Goal: Information Seeking & Learning: Learn about a topic

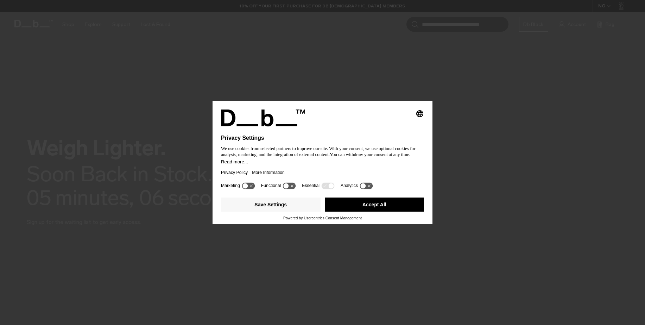
click at [292, 165] on div "Privacy Policy More Information" at bounding box center [322, 172] width 203 height 16
click at [297, 202] on button "Save Settings" at bounding box center [271, 204] width 100 height 14
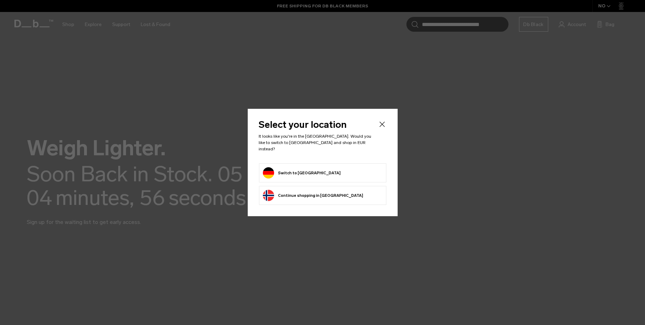
click at [290, 169] on button "Switch to Germany" at bounding box center [302, 172] width 78 height 11
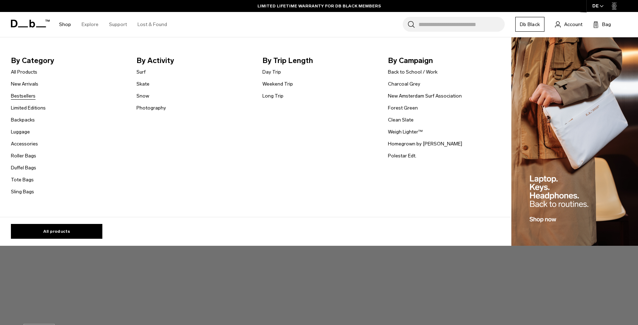
click at [24, 95] on link "Bestsellers" at bounding box center [23, 95] width 25 height 7
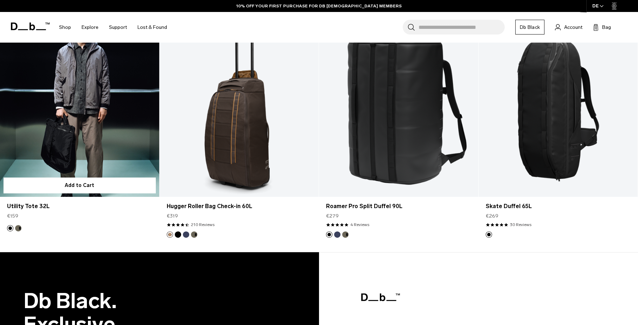
scroll to position [1768, 0]
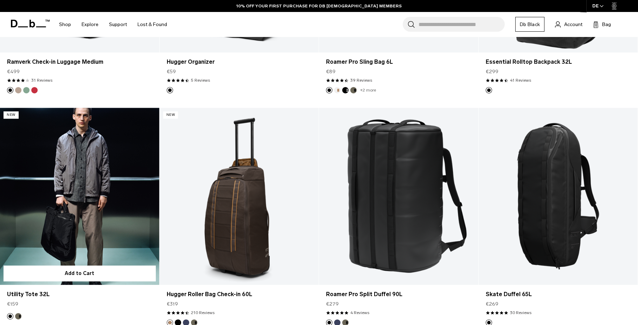
click at [117, 144] on link "Utility Tote 32L" at bounding box center [79, 196] width 159 height 177
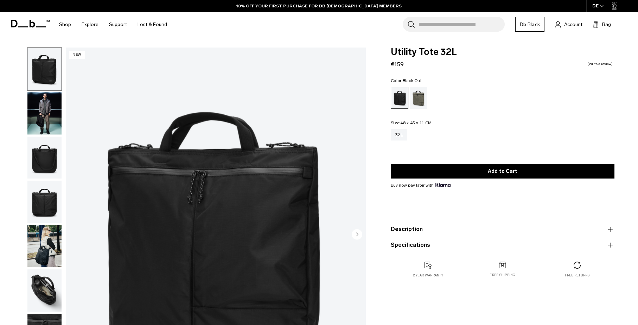
click at [46, 121] on img "button" at bounding box center [44, 113] width 34 height 42
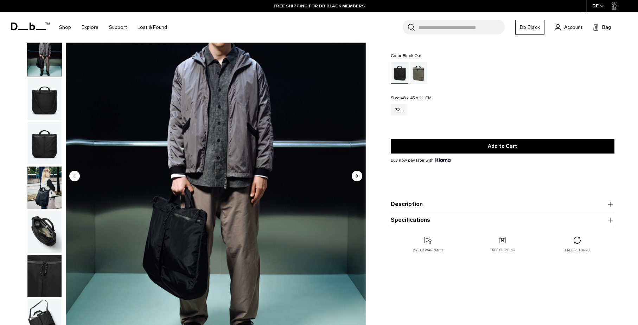
scroll to position [44, 0]
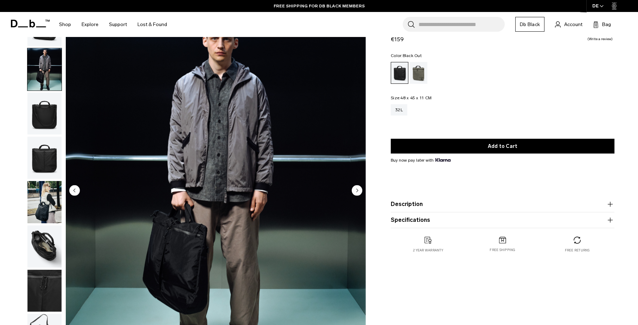
click at [358, 191] on icon "Next slide" at bounding box center [358, 190] width 2 height 3
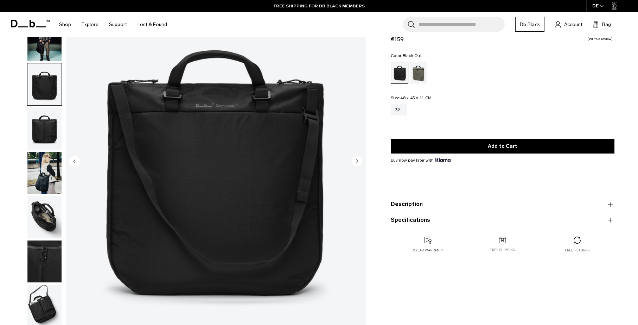
scroll to position [88, 0]
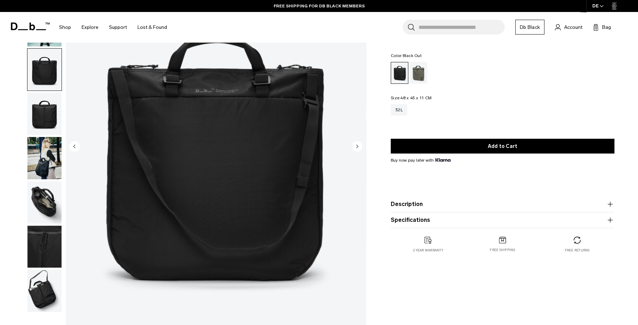
click at [360, 144] on circle "Next slide" at bounding box center [357, 146] width 11 height 11
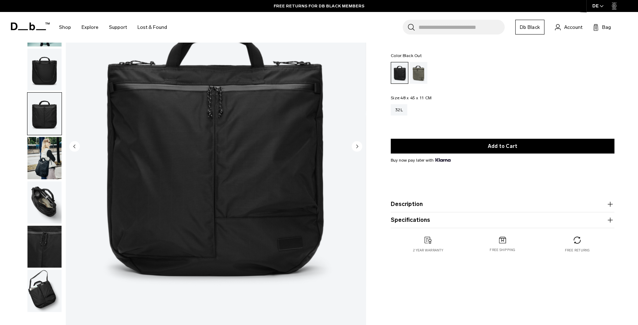
click at [359, 144] on circle "Next slide" at bounding box center [357, 146] width 11 height 11
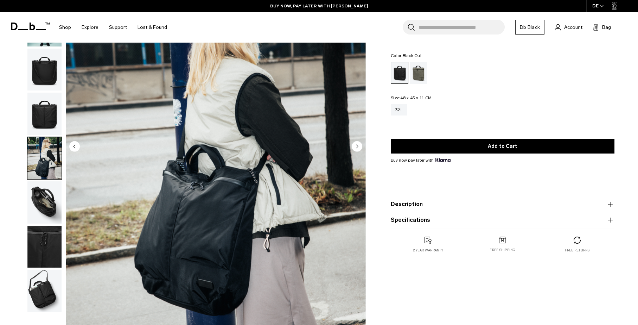
click at [358, 144] on circle "Next slide" at bounding box center [357, 146] width 11 height 11
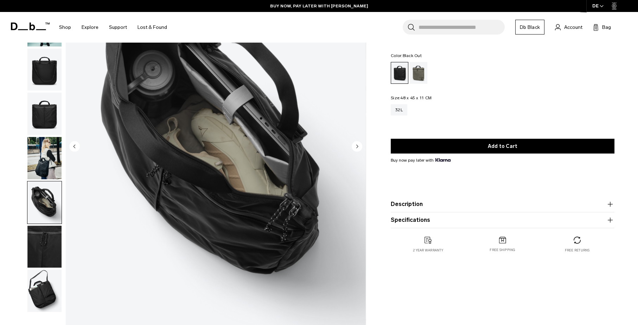
click at [358, 144] on circle "Next slide" at bounding box center [357, 146] width 11 height 11
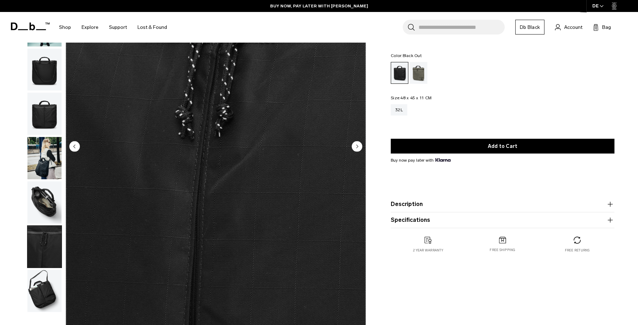
click at [358, 144] on circle "Next slide" at bounding box center [357, 146] width 11 height 11
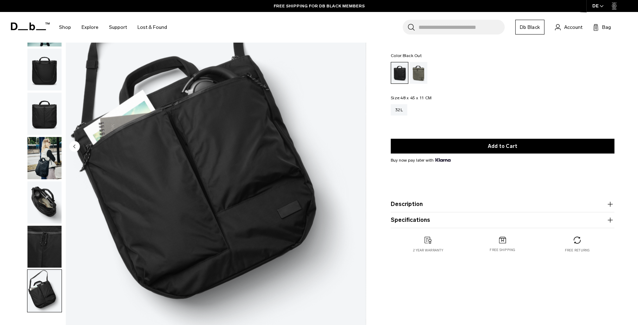
click at [358, 144] on img "8 / 8" at bounding box center [216, 147] width 300 height 375
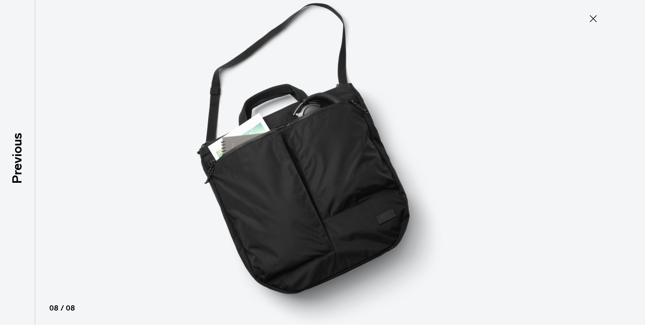
click at [528, 187] on div at bounding box center [322, 162] width 645 height 325
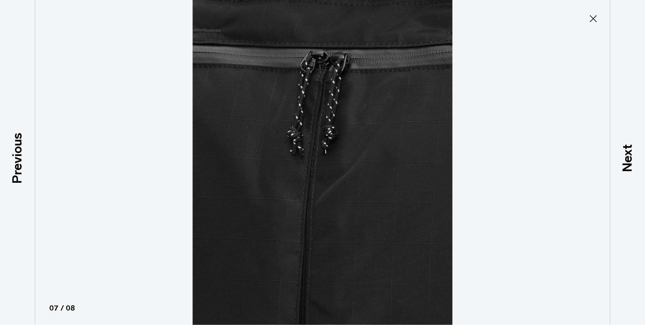
click at [590, 172] on div at bounding box center [322, 162] width 645 height 325
click at [636, 159] on p "Next" at bounding box center [627, 158] width 19 height 28
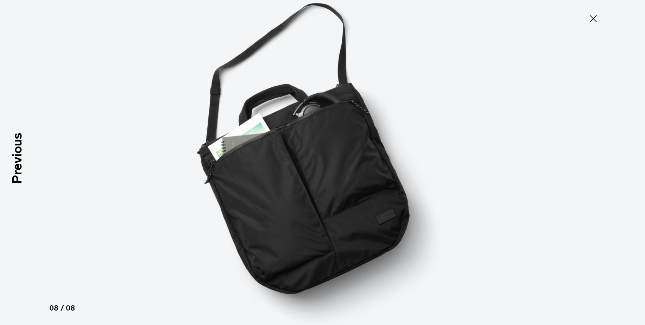
click at [624, 134] on div at bounding box center [322, 162] width 645 height 325
click at [628, 171] on div at bounding box center [322, 162] width 645 height 325
click at [77, 155] on div at bounding box center [322, 162] width 645 height 325
click at [55, 138] on div at bounding box center [322, 162] width 645 height 325
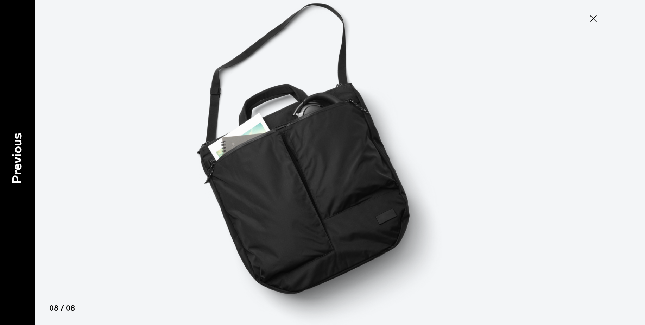
click at [25, 148] on p "Previous" at bounding box center [17, 158] width 19 height 51
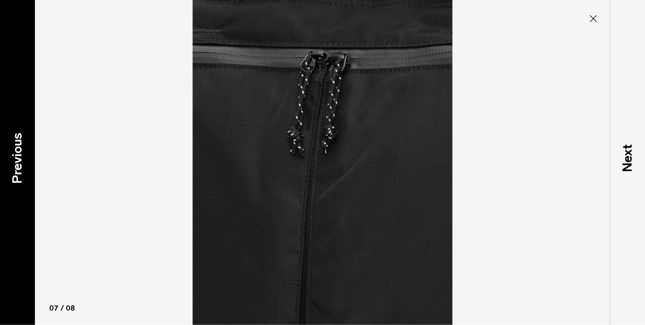
click at [25, 146] on p "Previous" at bounding box center [17, 158] width 19 height 51
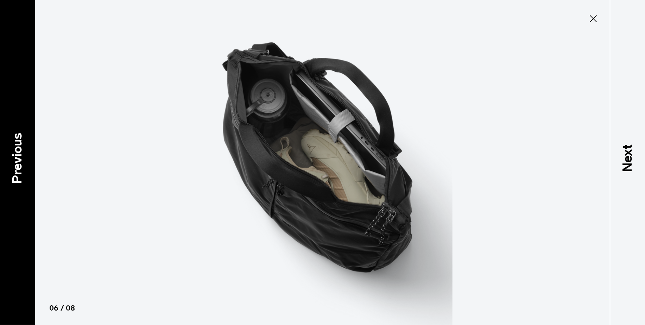
click at [17, 156] on p "Previous" at bounding box center [17, 158] width 19 height 51
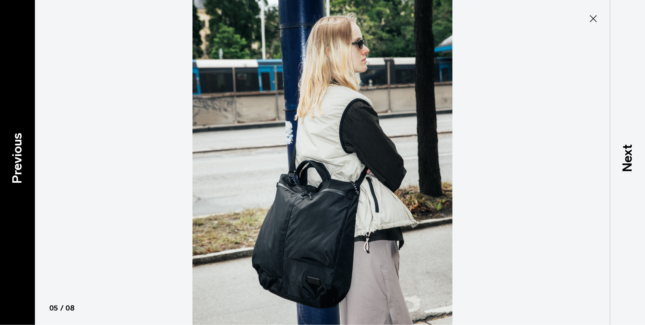
click at [17, 156] on p "Previous" at bounding box center [17, 158] width 19 height 51
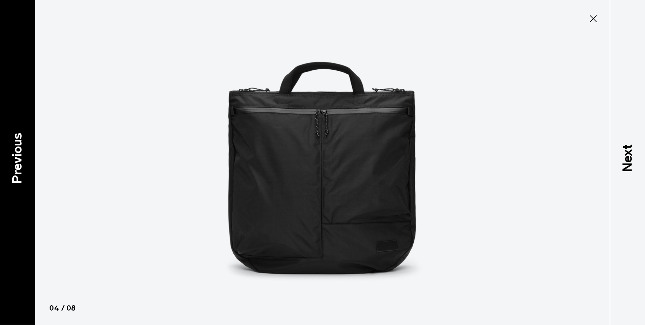
click at [17, 156] on p "Previous" at bounding box center [17, 158] width 19 height 51
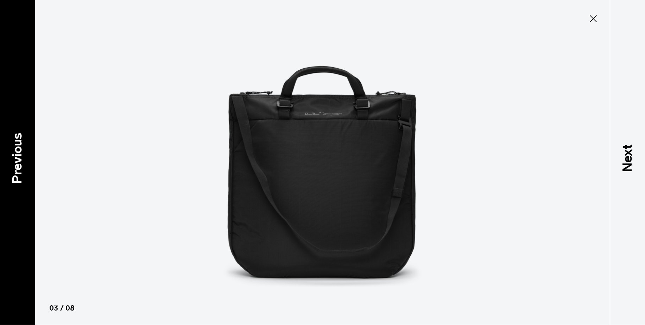
click at [17, 156] on p "Previous" at bounding box center [17, 158] width 19 height 51
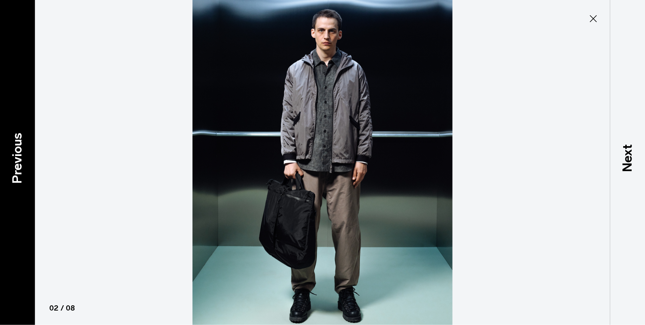
click at [17, 156] on p "Previous" at bounding box center [17, 158] width 19 height 51
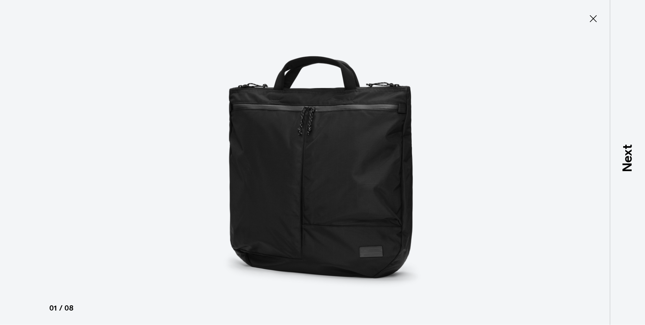
click at [17, 156] on div "Close 01 / 08 Previous Next" at bounding box center [322, 162] width 645 height 325
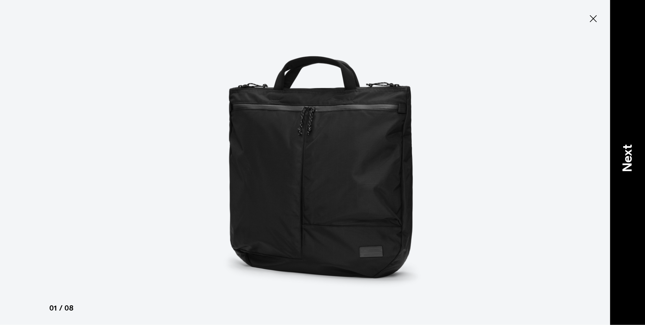
click at [635, 159] on p "Next" at bounding box center [627, 158] width 19 height 28
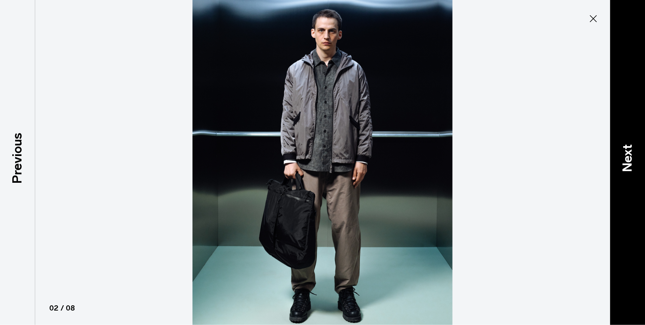
click at [631, 163] on p "Next" at bounding box center [627, 158] width 19 height 28
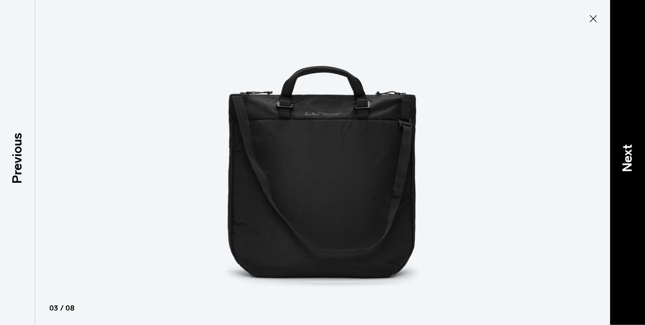
click at [631, 164] on p "Next" at bounding box center [627, 158] width 19 height 28
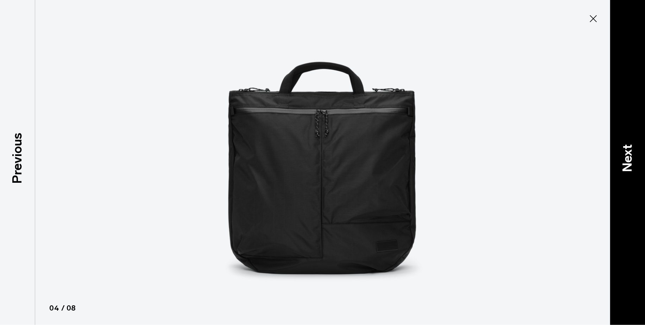
click at [630, 164] on p "Next" at bounding box center [627, 158] width 19 height 28
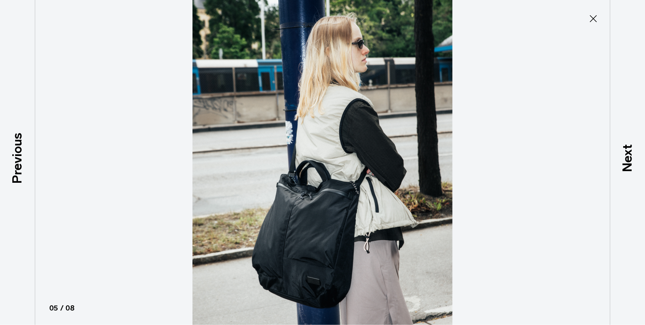
click at [592, 19] on icon at bounding box center [593, 18] width 11 height 11
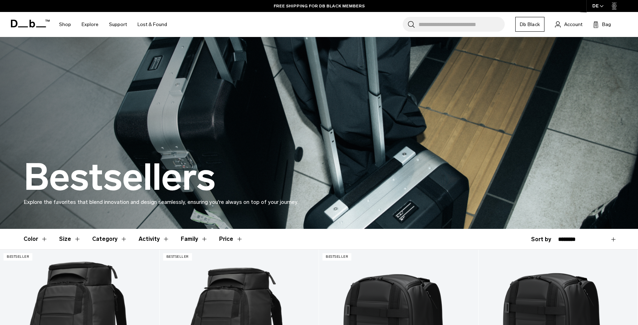
click at [20, 25] on icon at bounding box center [30, 24] width 39 height 8
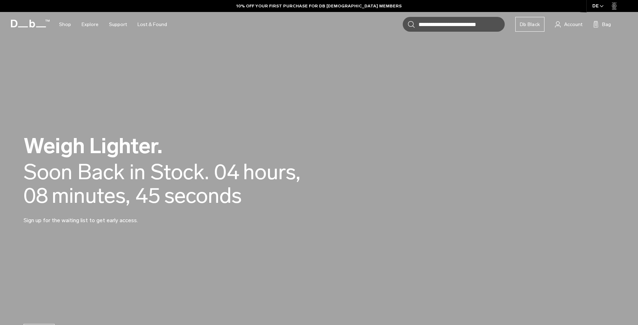
click at [182, 177] on div "Soon Back in Stock." at bounding box center [116, 172] width 185 height 24
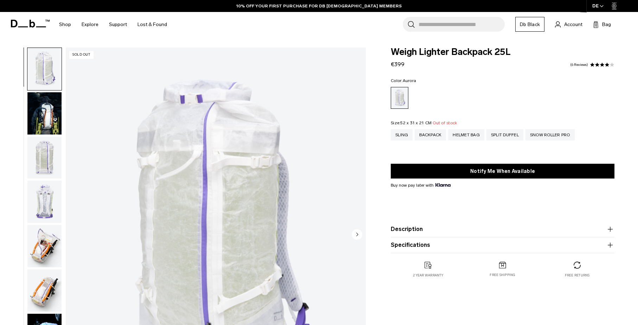
click at [52, 115] on img "button" at bounding box center [44, 113] width 34 height 42
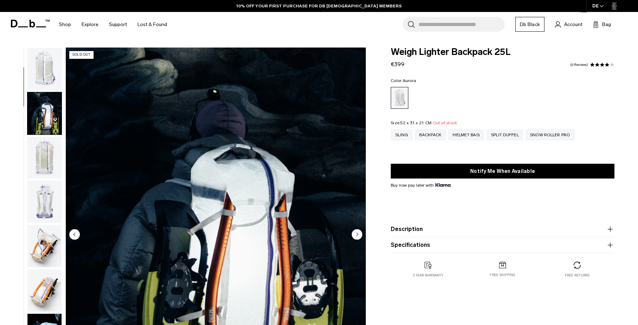
scroll to position [44, 0]
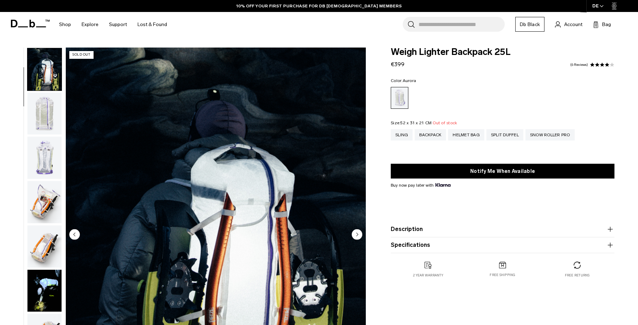
click at [49, 119] on img "button" at bounding box center [44, 114] width 34 height 42
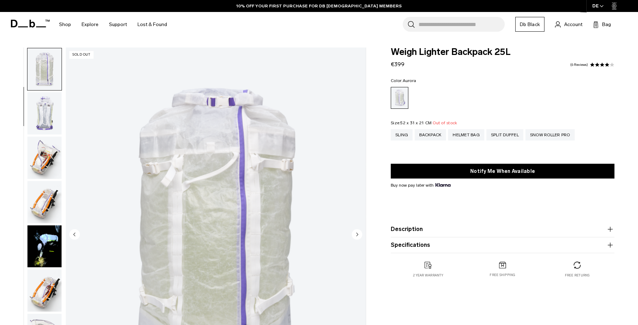
click at [45, 130] on img "button" at bounding box center [44, 113] width 34 height 42
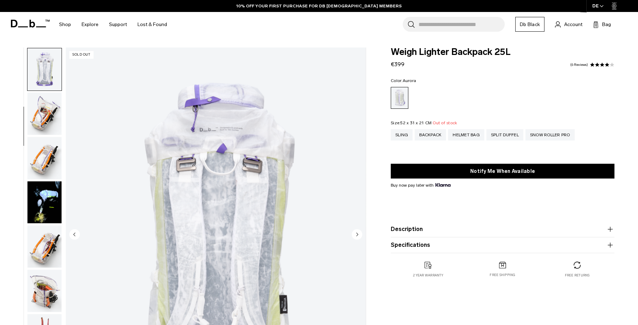
click at [45, 130] on img "button" at bounding box center [44, 114] width 34 height 42
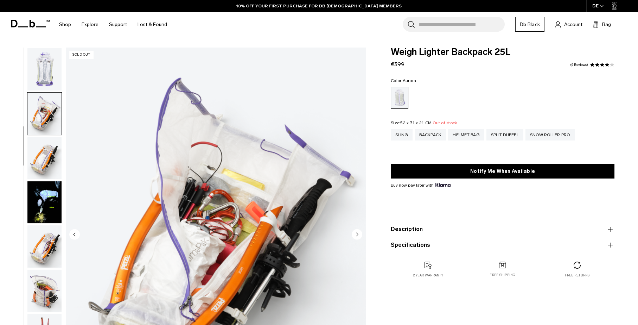
scroll to position [177, 0]
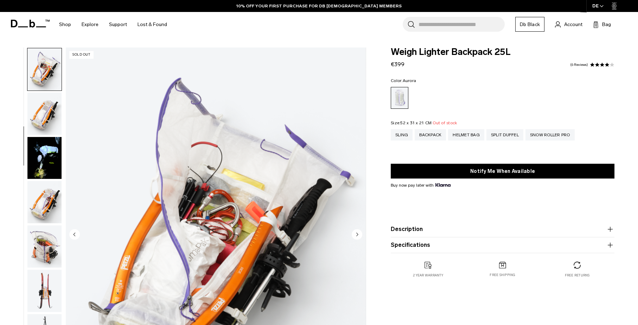
click at [46, 158] on img "button" at bounding box center [44, 158] width 34 height 42
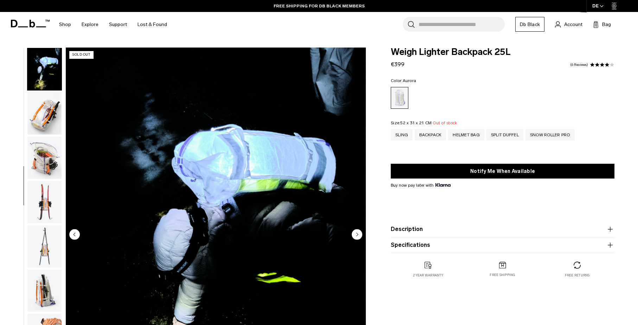
click at [48, 177] on img "button" at bounding box center [44, 158] width 34 height 42
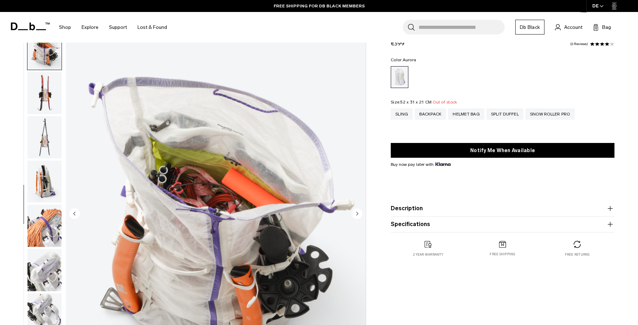
scroll to position [0, 0]
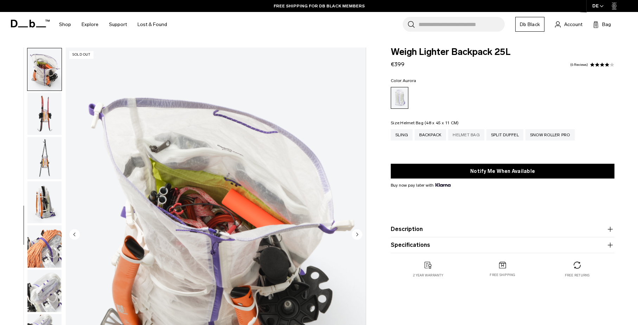
click at [466, 137] on div "Helmet Bag" at bounding box center [466, 134] width 36 height 11
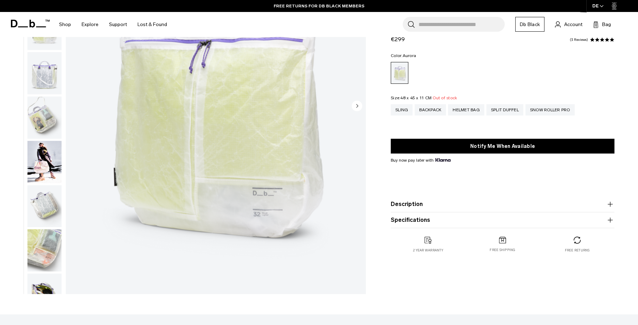
scroll to position [132, 0]
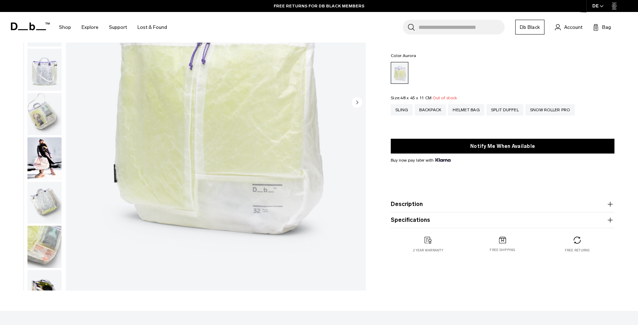
click at [49, 118] on img "button" at bounding box center [44, 114] width 34 height 42
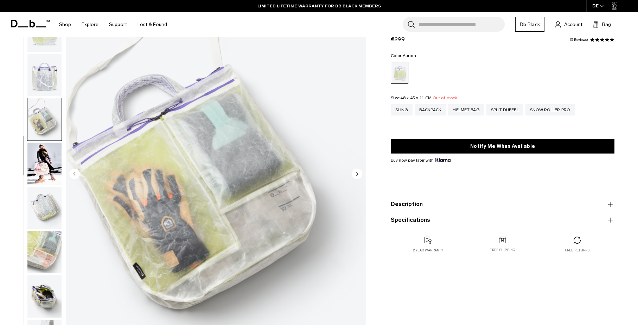
scroll to position [88, 0]
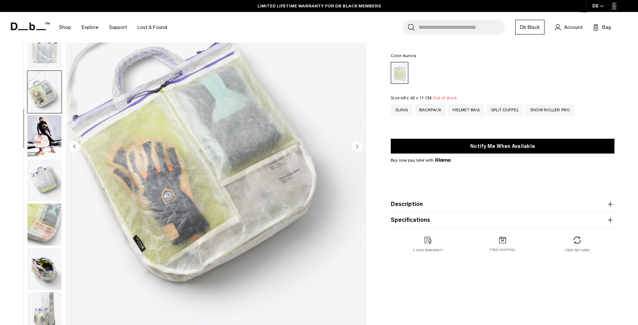
click at [45, 169] on img "button" at bounding box center [44, 180] width 34 height 42
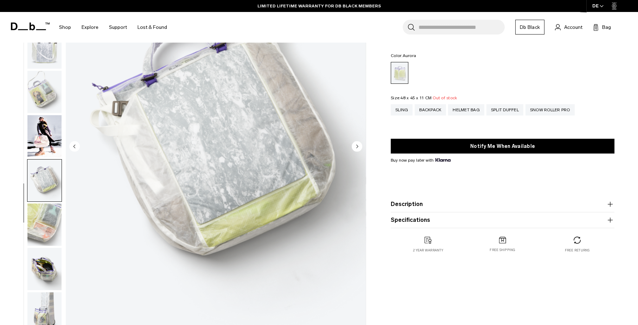
click at [43, 208] on img "button" at bounding box center [44, 224] width 34 height 42
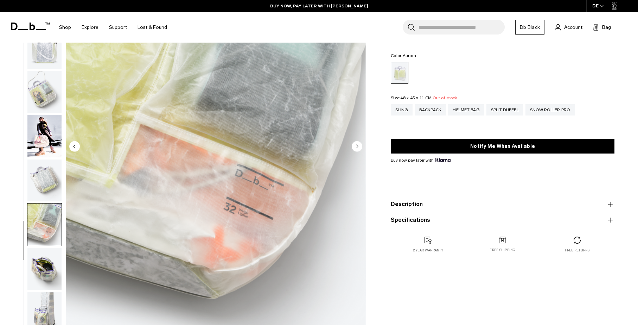
click at [50, 265] on img "button" at bounding box center [44, 269] width 34 height 42
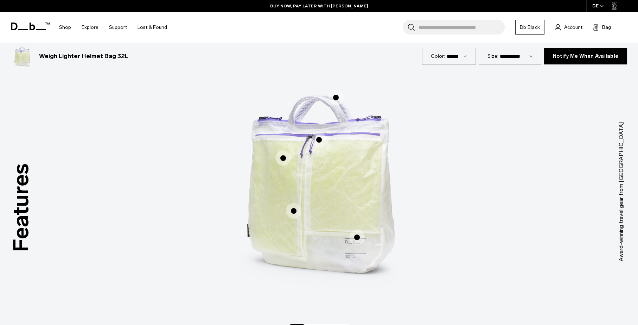
scroll to position [396, 0]
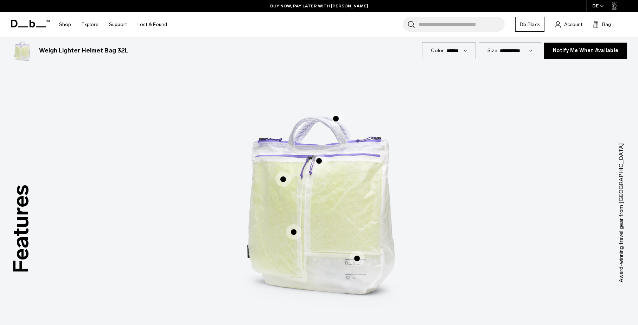
click at [355, 259] on span "1 / 3" at bounding box center [357, 258] width 15 height 15
click at [358, 259] on span "1 / 3" at bounding box center [357, 258] width 15 height 15
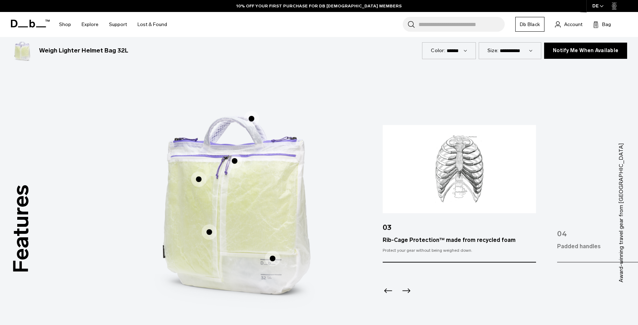
click at [209, 231] on span "1 / 3" at bounding box center [209, 231] width 15 height 15
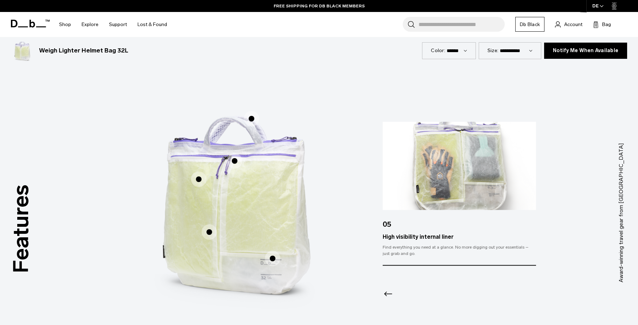
click at [199, 179] on span "1 / 3" at bounding box center [198, 178] width 15 height 15
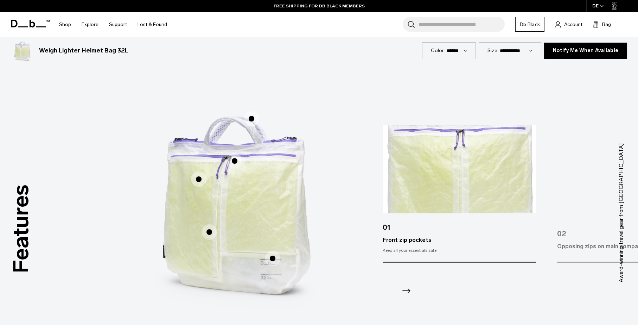
click at [236, 162] on span "1 / 3" at bounding box center [234, 160] width 15 height 15
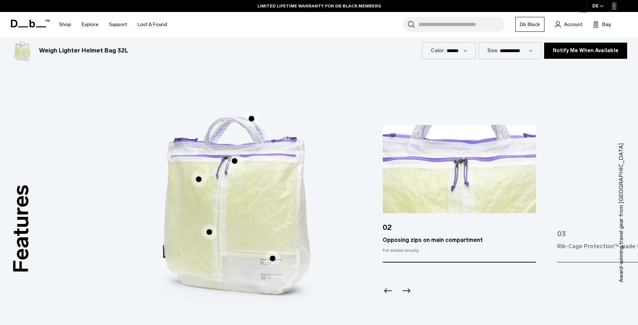
click at [250, 119] on span "1 / 3" at bounding box center [251, 118] width 15 height 15
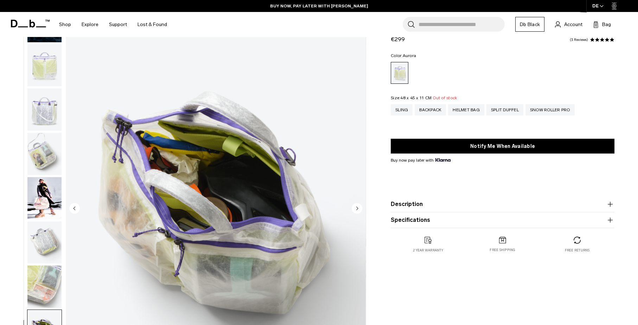
scroll to position [0, 0]
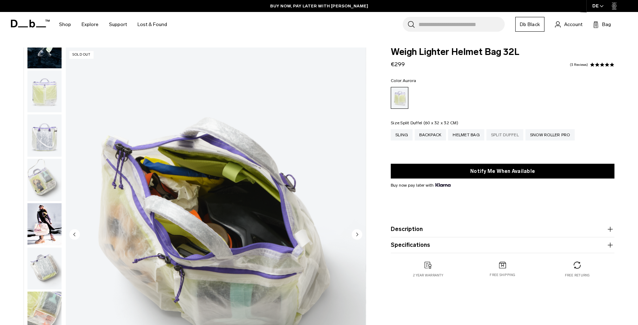
click at [505, 133] on div "Split Duffel" at bounding box center [505, 134] width 37 height 11
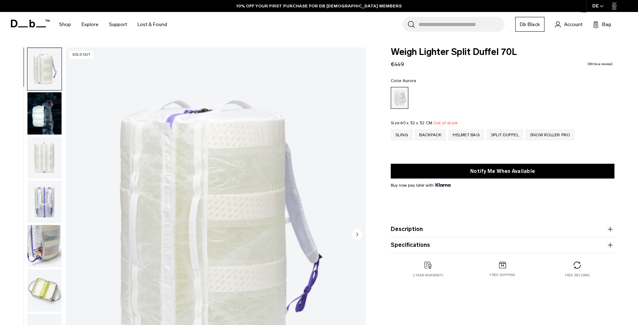
click at [54, 120] on img "button" at bounding box center [44, 113] width 34 height 42
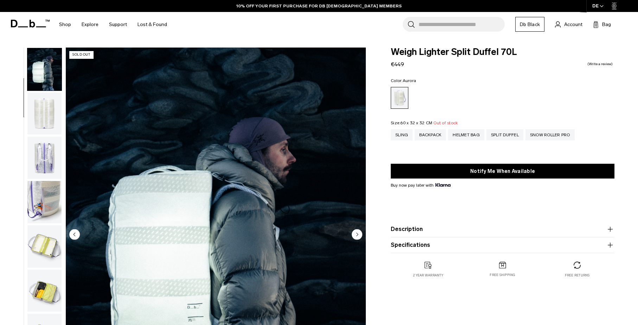
click at [49, 120] on img "button" at bounding box center [44, 114] width 34 height 42
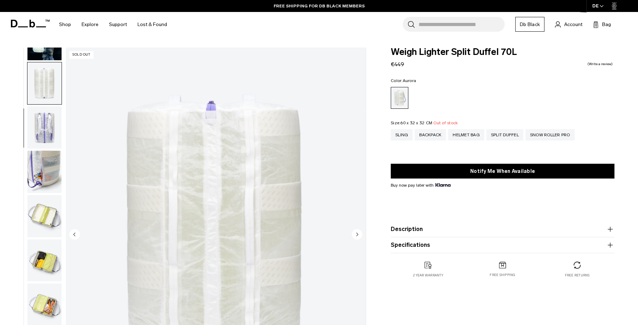
scroll to position [88, 0]
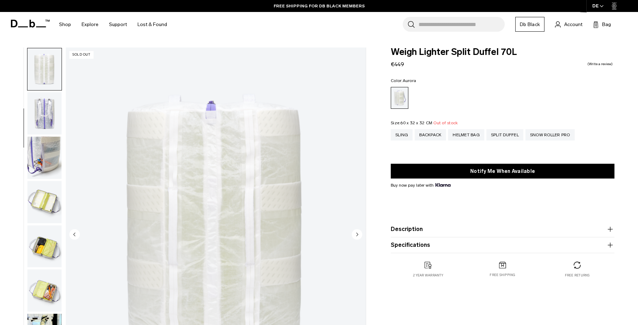
click at [49, 120] on img "button" at bounding box center [44, 113] width 34 height 42
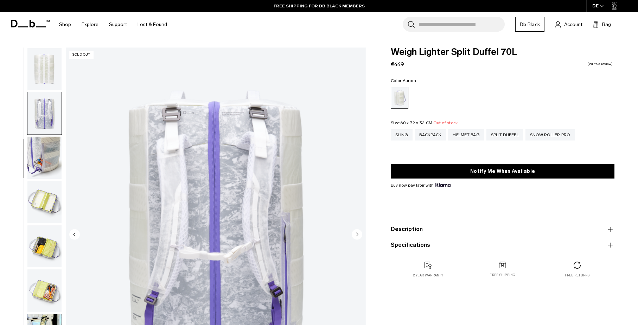
scroll to position [132, 0]
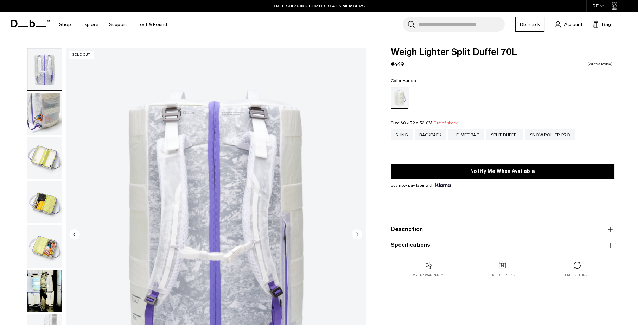
click at [48, 120] on img "button" at bounding box center [44, 114] width 34 height 42
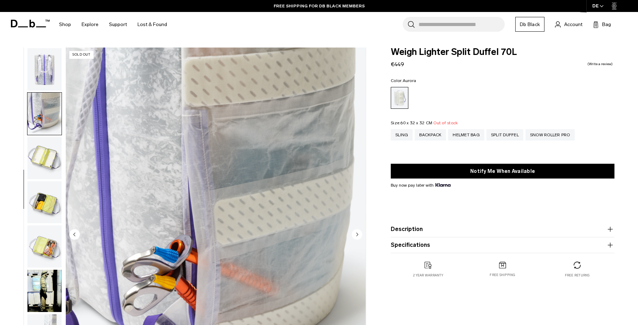
scroll to position [155, 0]
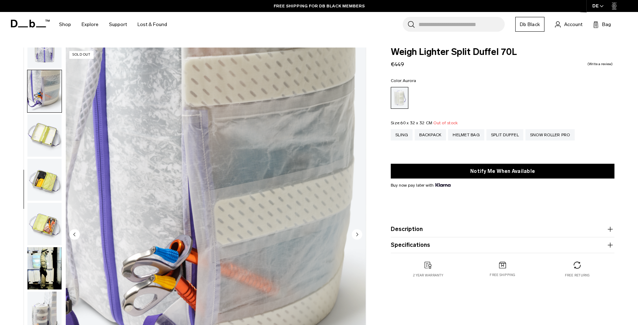
click at [46, 133] on img "button" at bounding box center [44, 135] width 34 height 42
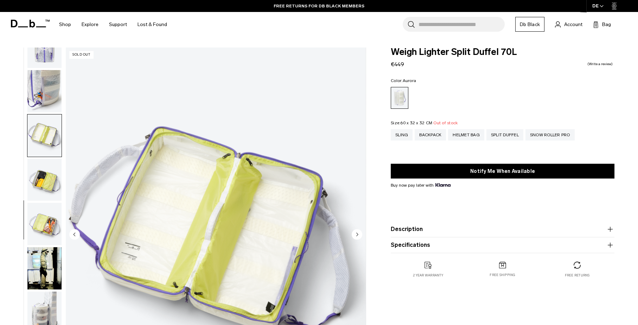
click at [46, 173] on img "button" at bounding box center [44, 180] width 34 height 42
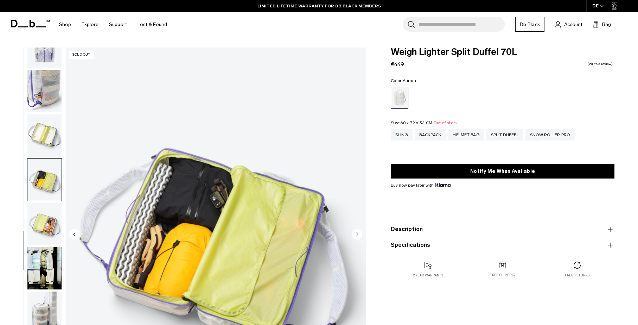
click at [50, 226] on img "button" at bounding box center [44, 224] width 34 height 42
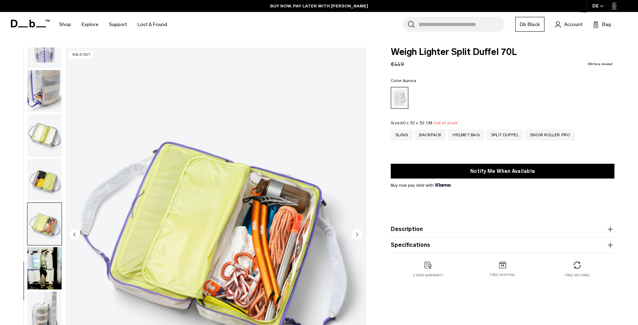
scroll to position [155, 0]
click at [37, 253] on img "button" at bounding box center [44, 268] width 34 height 42
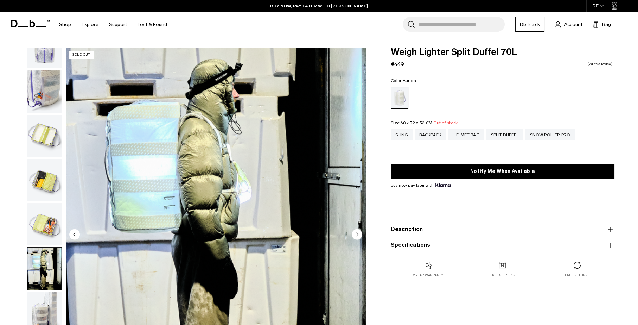
click at [48, 296] on img "button" at bounding box center [44, 313] width 34 height 42
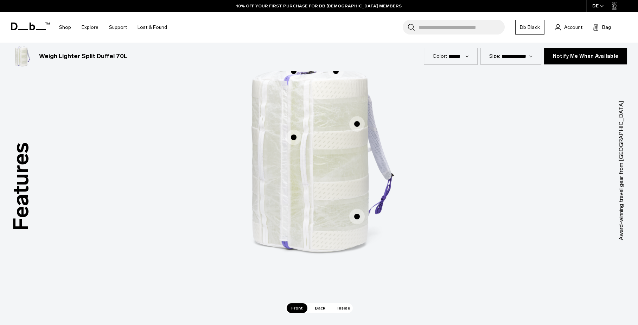
scroll to position [396, 0]
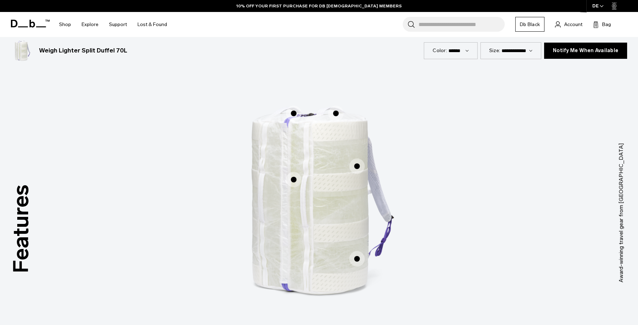
click at [353, 259] on span "1 / 3" at bounding box center [357, 258] width 15 height 15
click at [356, 259] on span "1 / 3" at bounding box center [357, 258] width 15 height 15
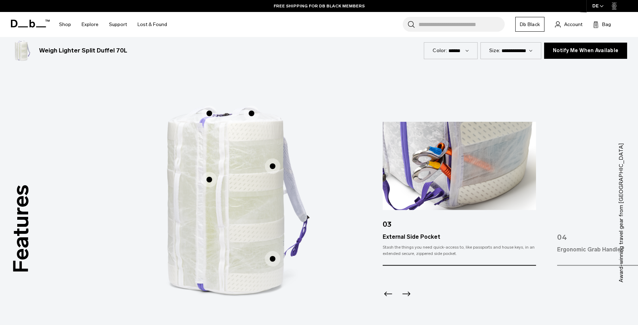
click at [274, 164] on span "1 / 3" at bounding box center [272, 165] width 15 height 15
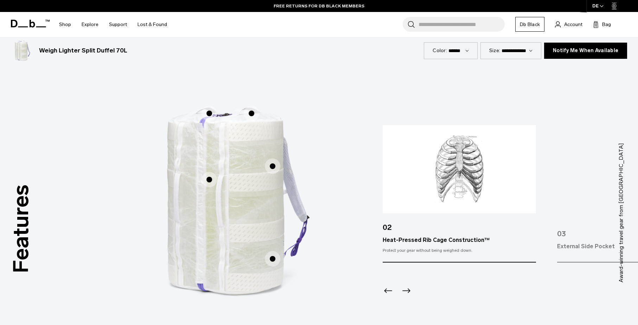
click at [208, 180] on span "1 / 3" at bounding box center [209, 179] width 15 height 15
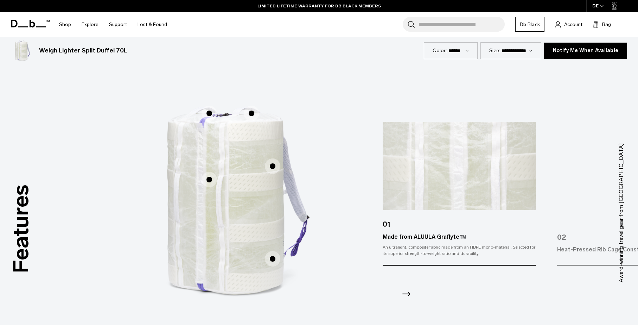
click at [249, 115] on span "1 / 3" at bounding box center [251, 113] width 15 height 15
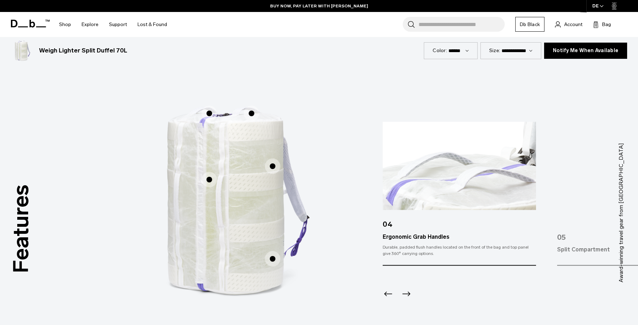
click at [206, 115] on span "1 / 3" at bounding box center [209, 113] width 15 height 15
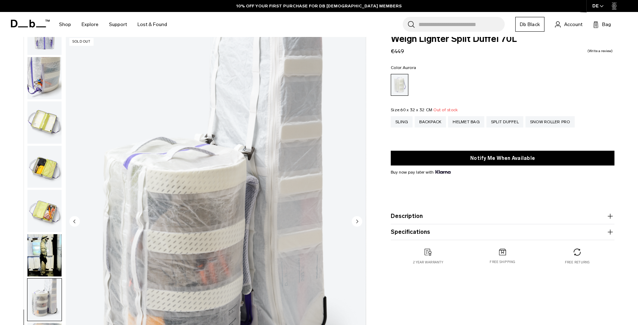
scroll to position [0, 0]
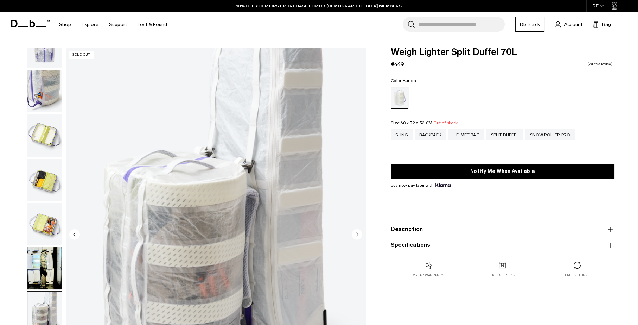
click at [25, 27] on span at bounding box center [30, 23] width 39 height 27
click at [25, 23] on icon at bounding box center [30, 24] width 39 height 8
